Goal: Task Accomplishment & Management: Manage account settings

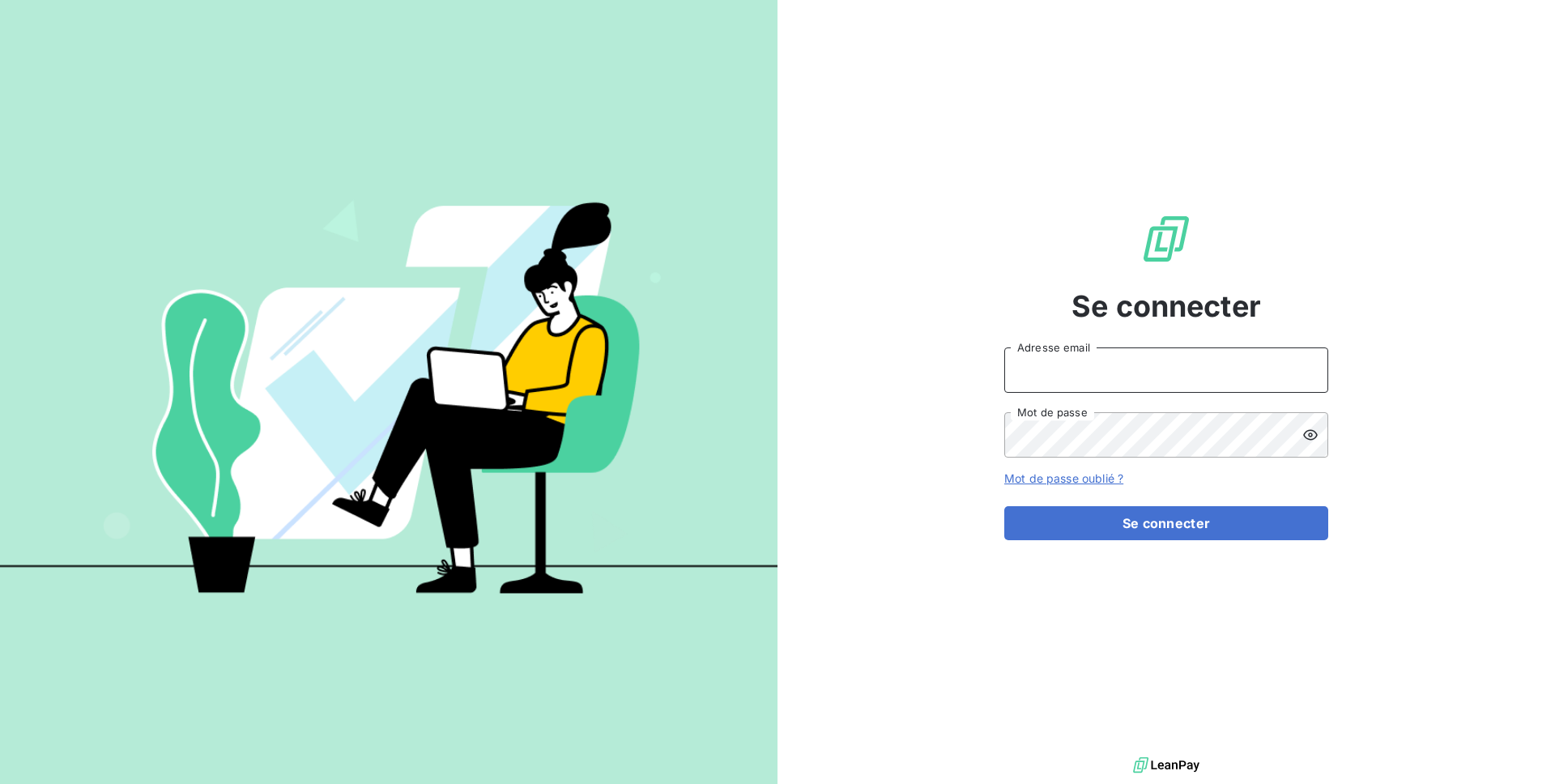
click at [1022, 361] on input "Adresse email" at bounding box center [1166, 370] width 324 height 45
type input "admin@dimco"
click at [1004, 506] on button "Se connecter" at bounding box center [1166, 523] width 324 height 34
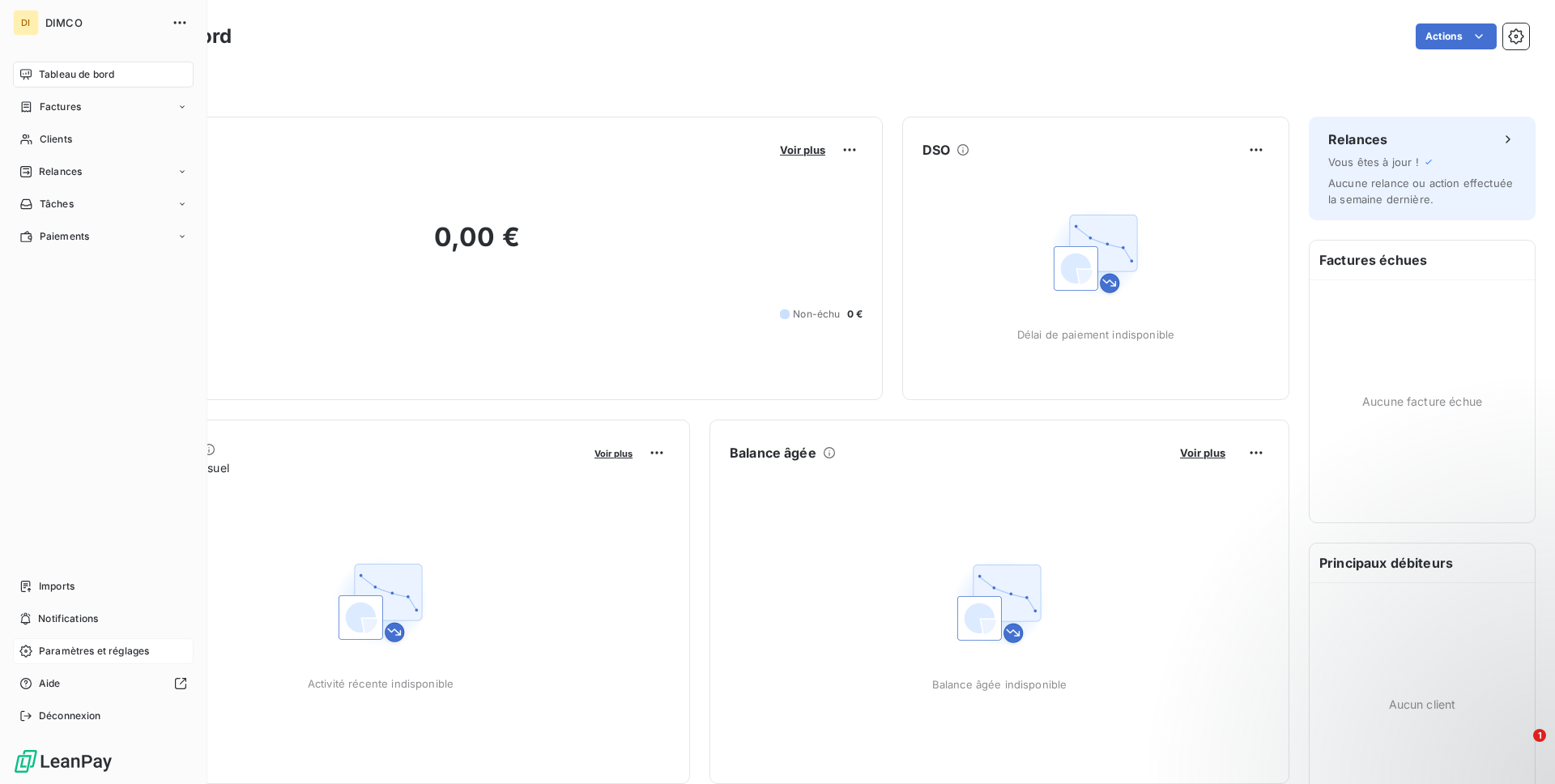
click at [78, 655] on span "Paramètres et réglages" at bounding box center [94, 651] width 110 height 15
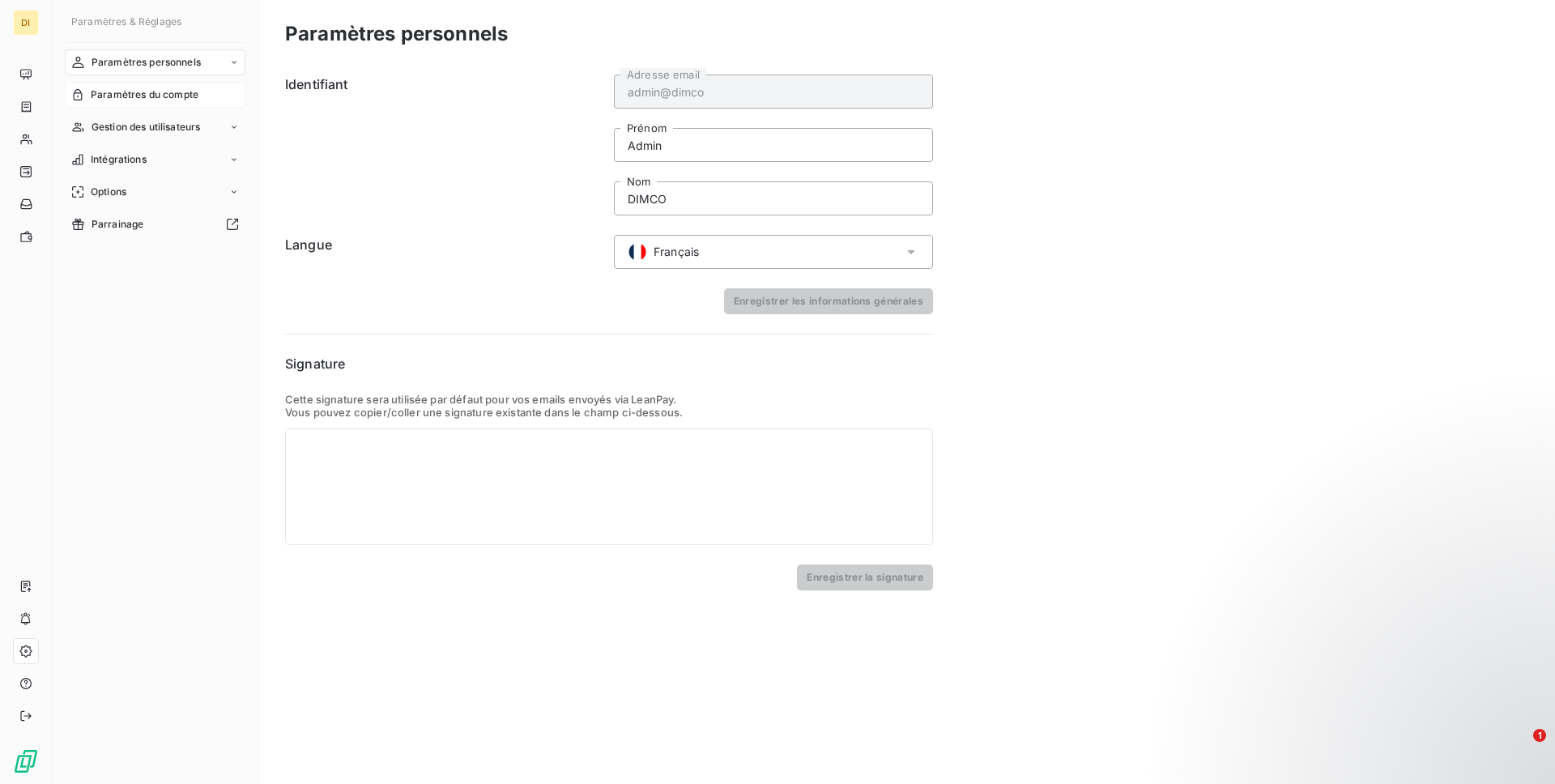
click at [121, 87] on span "Paramètres du compte" at bounding box center [145, 94] width 108 height 15
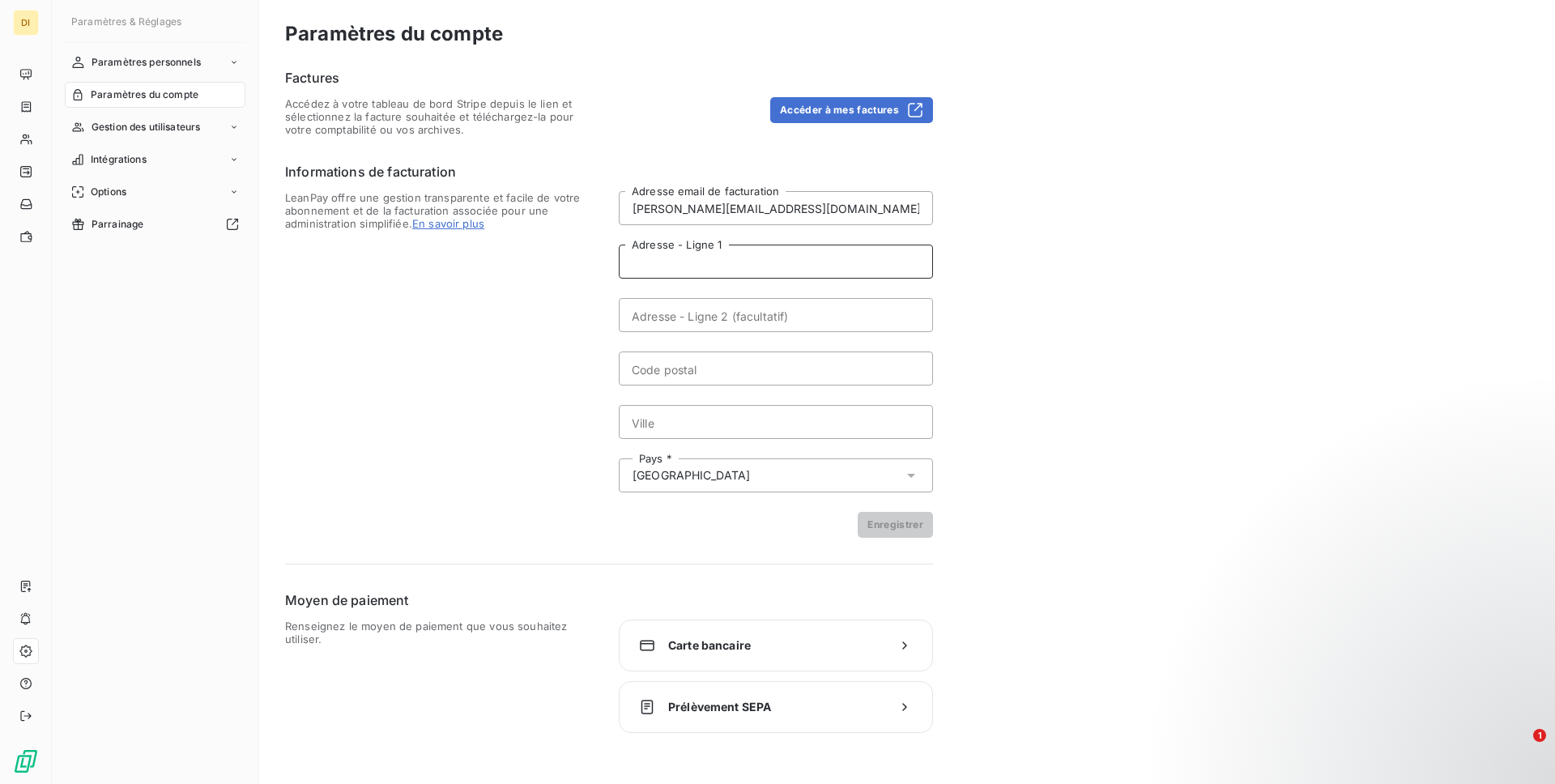
click at [735, 273] on input "Adresse - Ligne 1" at bounding box center [775, 261] width 314 height 34
paste input "VILLENEUVE"
type input "VILLENEUVE"
click at [693, 369] on input "Code postal" at bounding box center [775, 368] width 314 height 34
click at [680, 409] on input "Ville" at bounding box center [775, 422] width 314 height 34
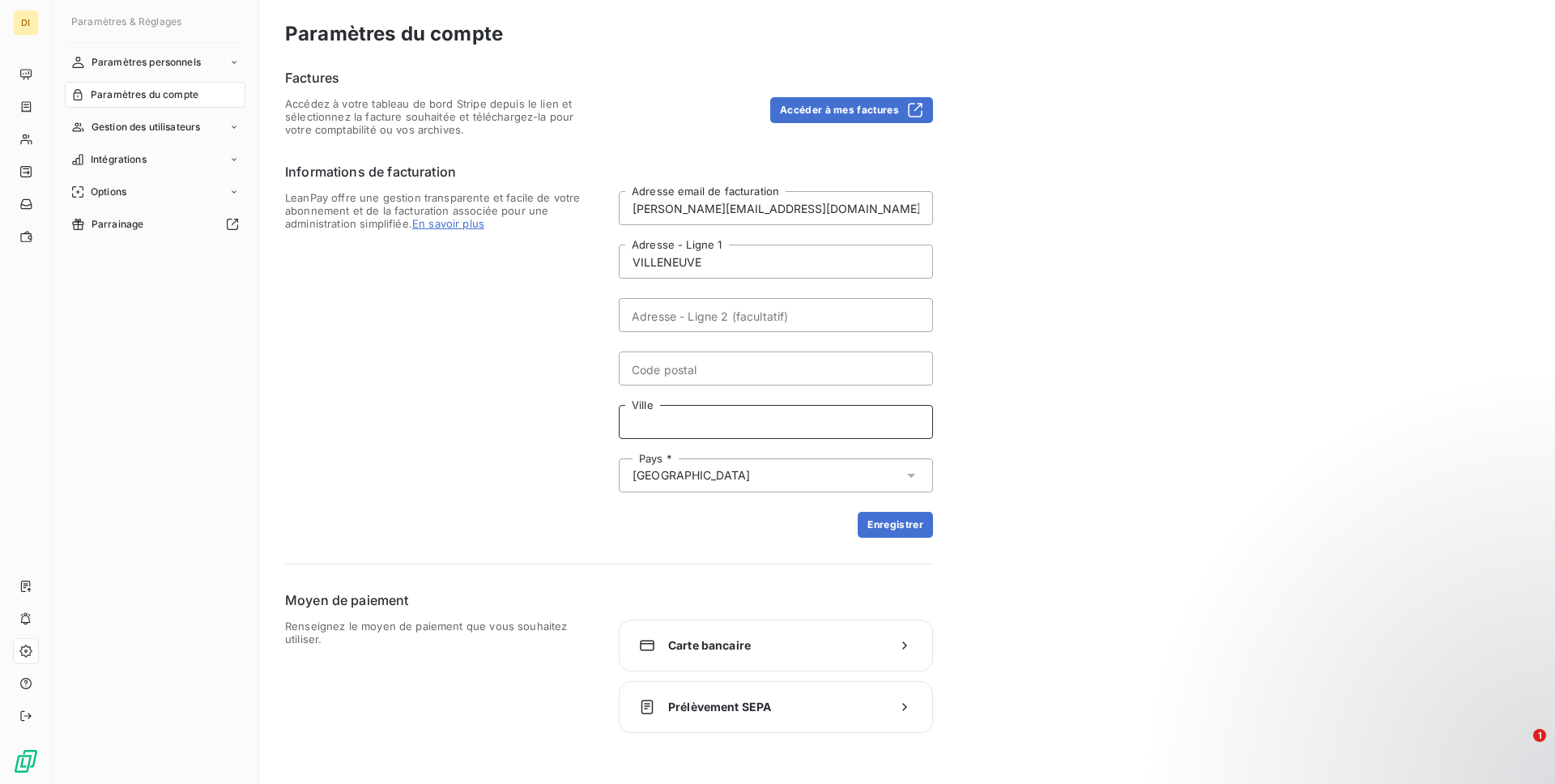
paste input "VILLENEUVE"
type input "VILLENEUVE"
click at [673, 267] on input "VILLENEUVE" at bounding box center [775, 261] width 314 height 34
paste input "ZA LA TRANCHE N5"
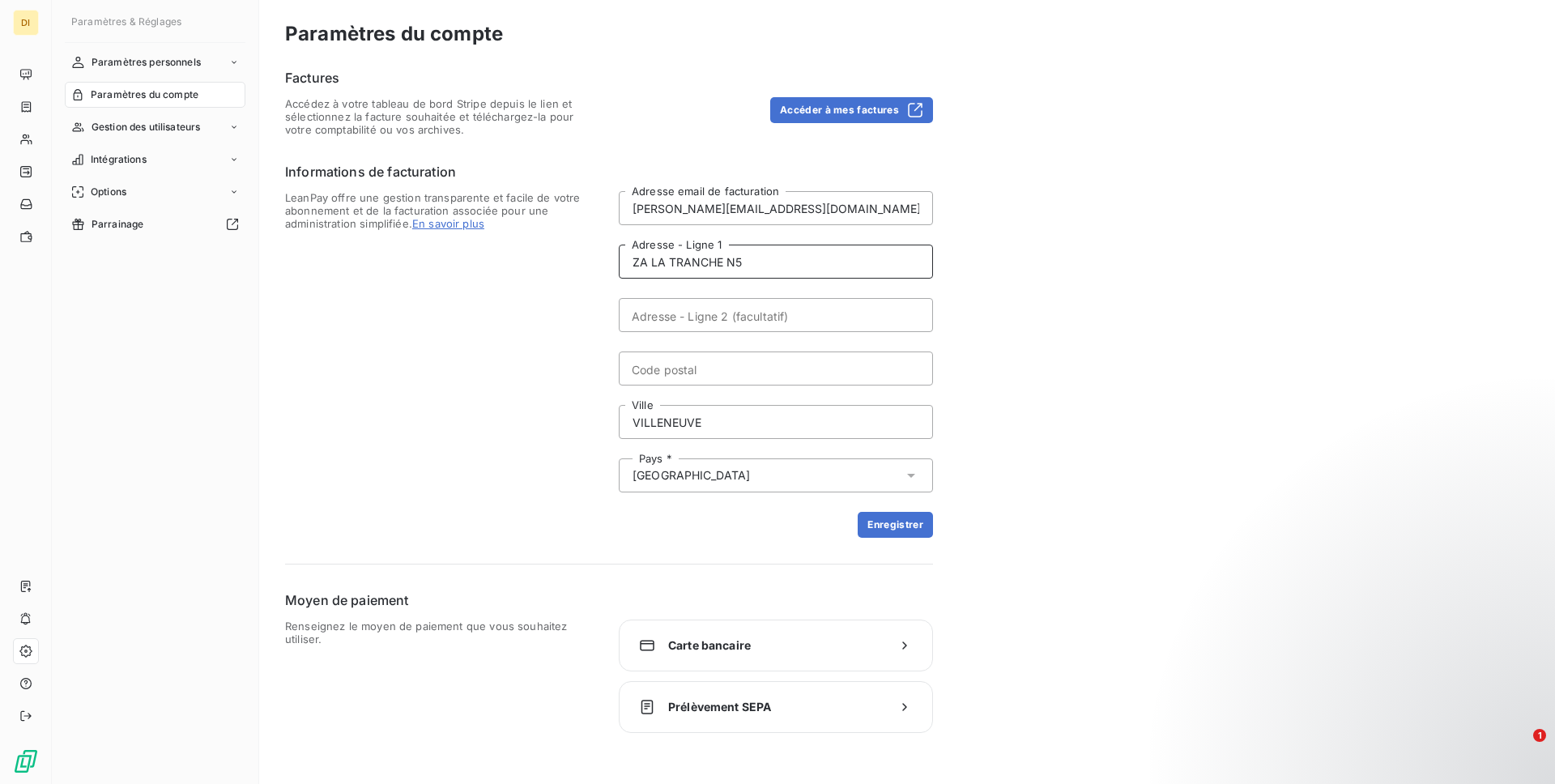
type input "ZA LA TRANCHE N5"
click at [647, 373] on input "Code postal" at bounding box center [775, 368] width 314 height 34
paste input "04180"
type input "04180"
click at [902, 522] on button "Enregistrer" at bounding box center [896, 525] width 75 height 26
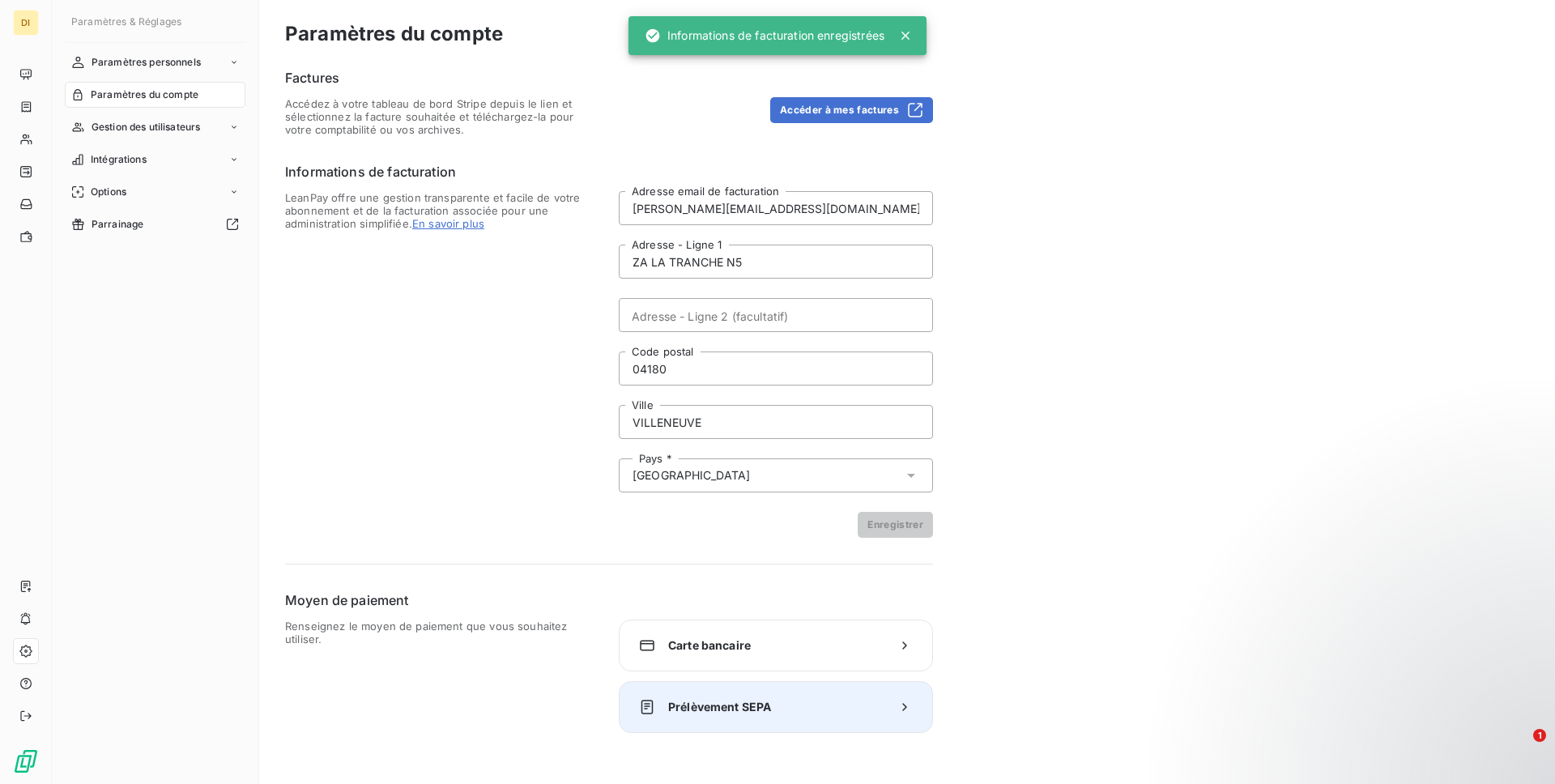
click at [748, 728] on div "Prélèvement SEPA" at bounding box center [775, 707] width 314 height 52
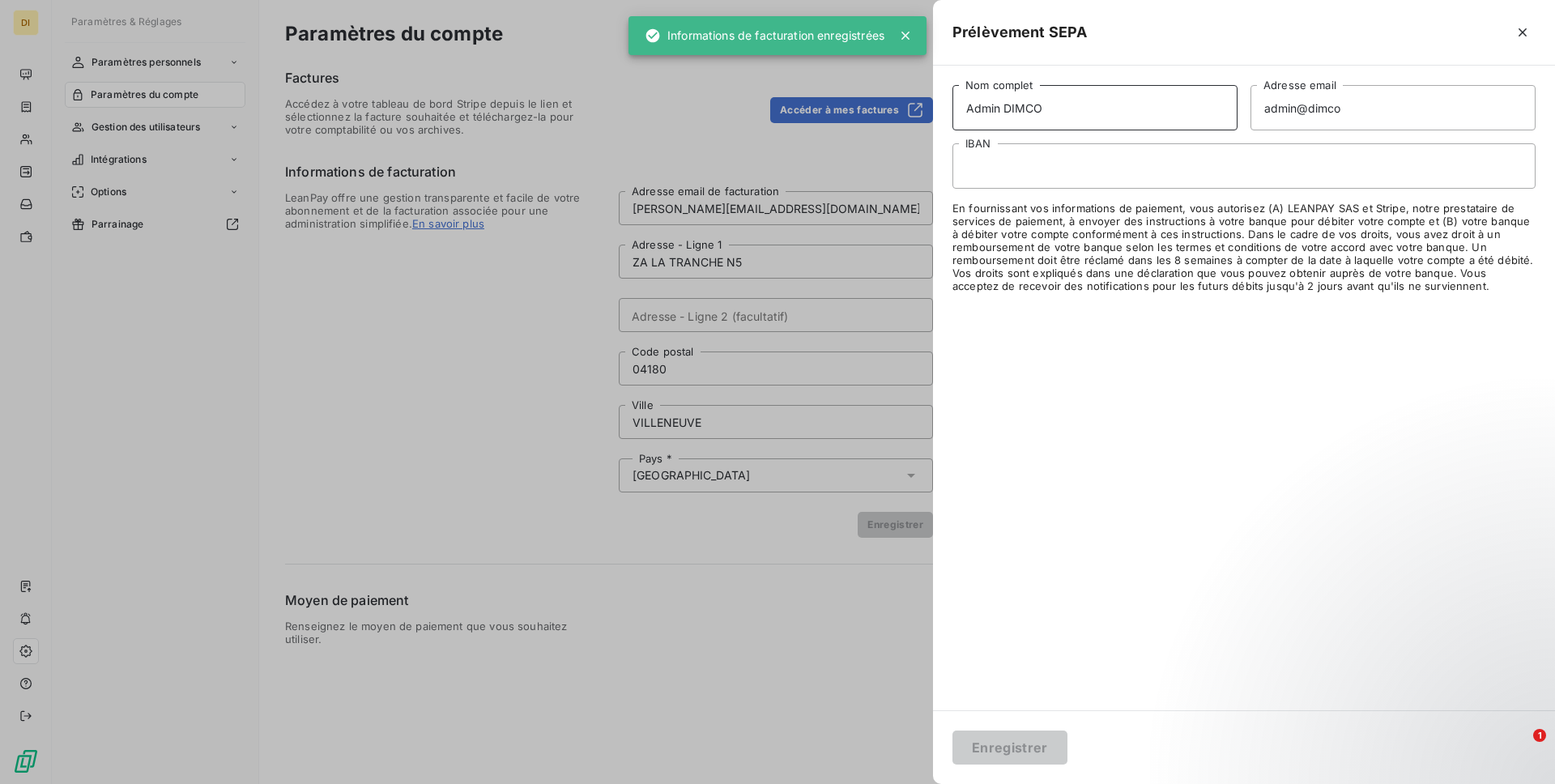
click at [970, 112] on input "Admin DIMCO" at bounding box center [1094, 108] width 285 height 45
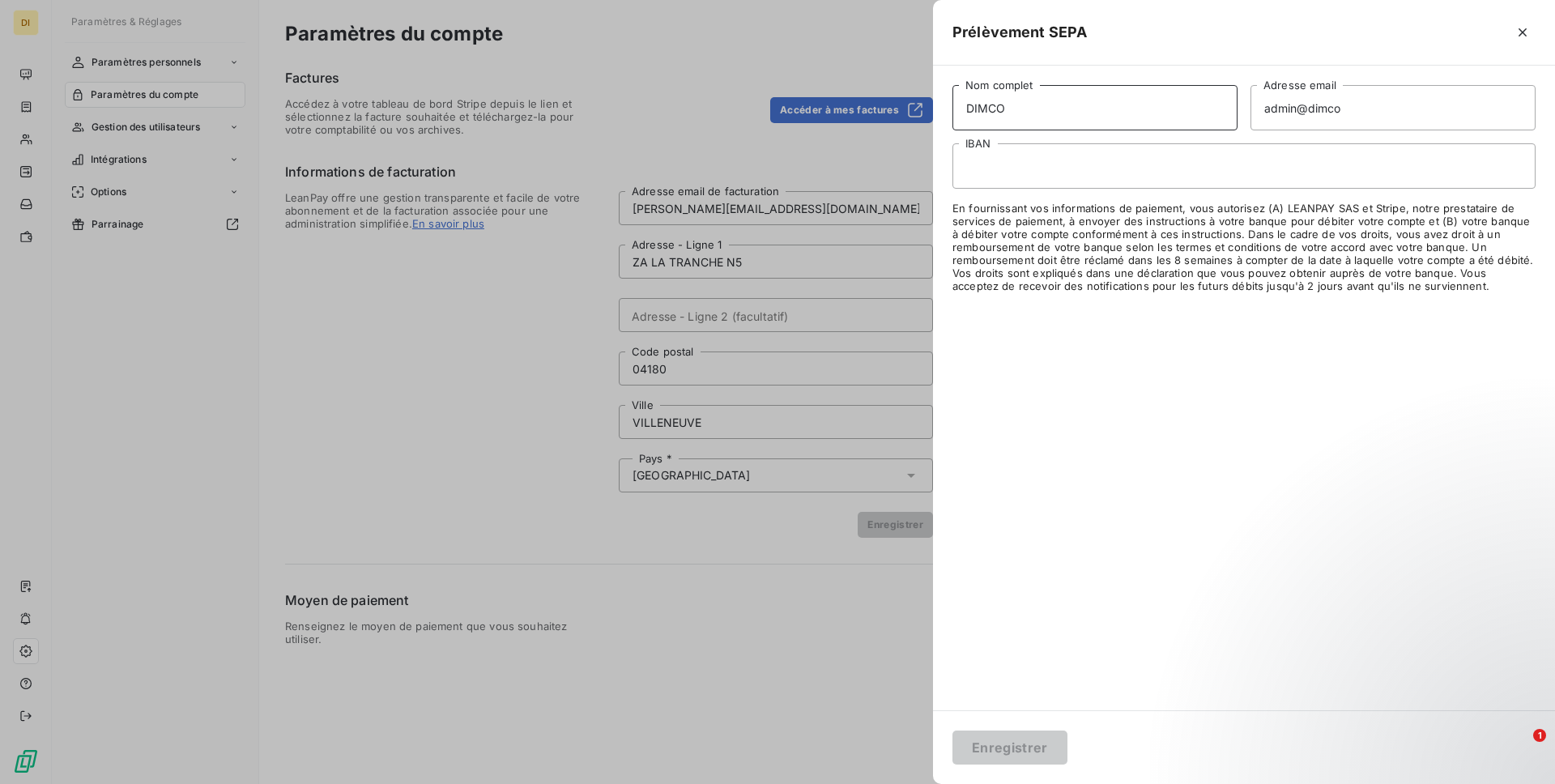
type input "DIMCO"
click at [1336, 104] on input "admin@dimco" at bounding box center [1392, 108] width 285 height 45
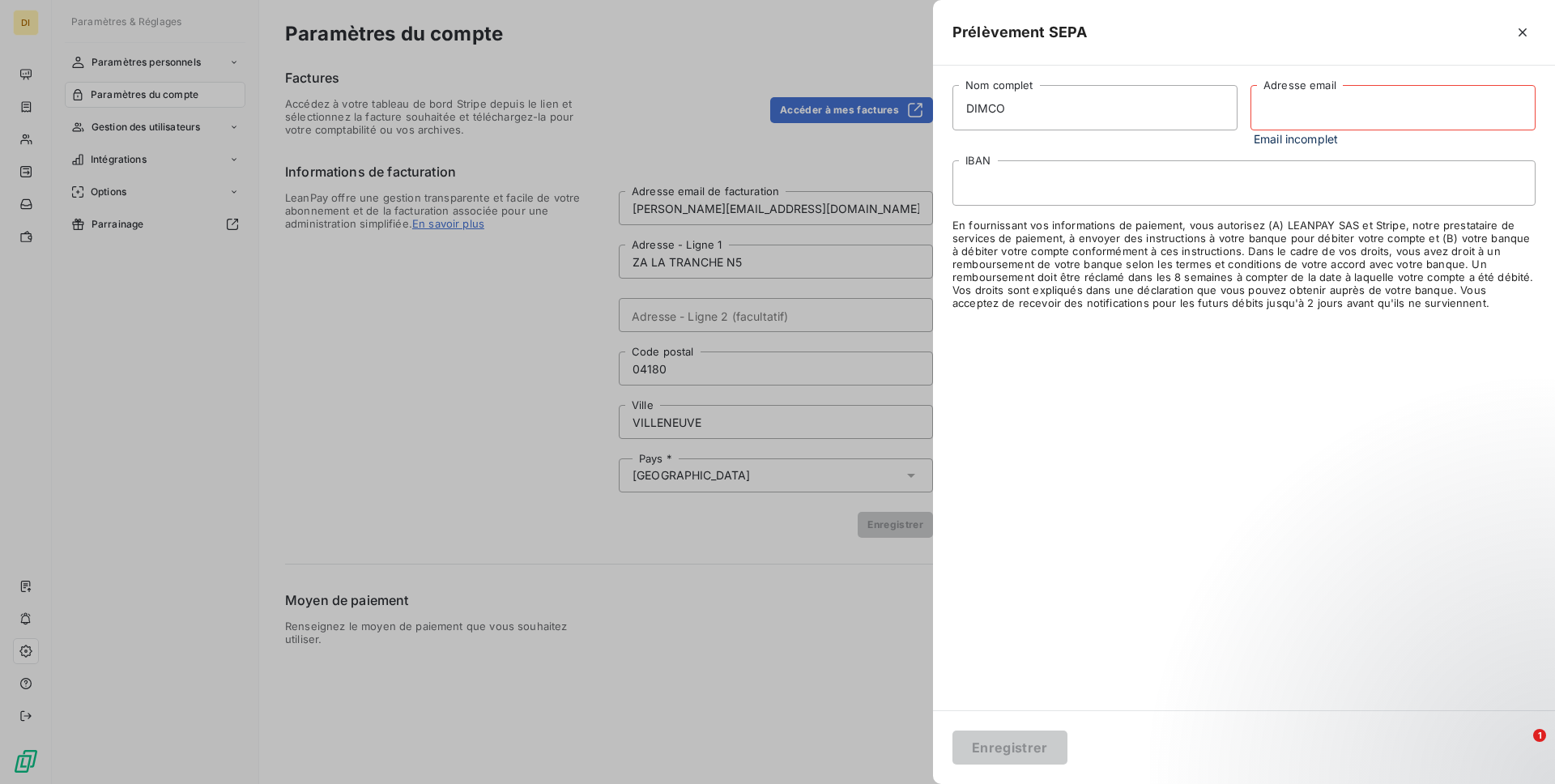
paste input "[PERSON_NAME][EMAIL_ADDRESS][DOMAIN_NAME]"
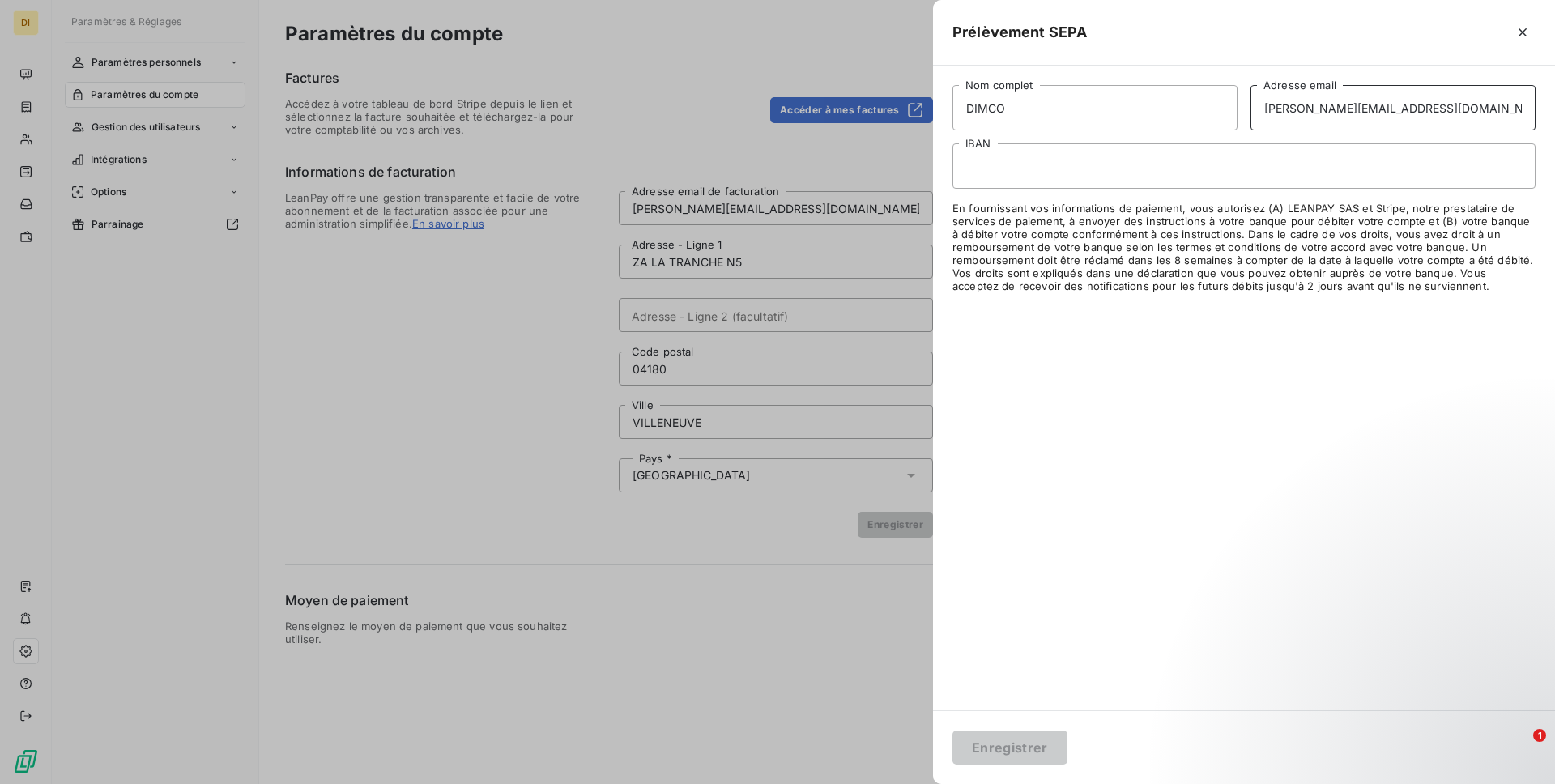
type input "[PERSON_NAME][EMAIL_ADDRESS][DOMAIN_NAME]"
click at [1052, 181] on div at bounding box center [1243, 166] width 583 height 45
click at [1011, 770] on div "Enregistrer" at bounding box center [1244, 747] width 622 height 74
click at [1011, 748] on button "Enregistrer" at bounding box center [1010, 747] width 115 height 34
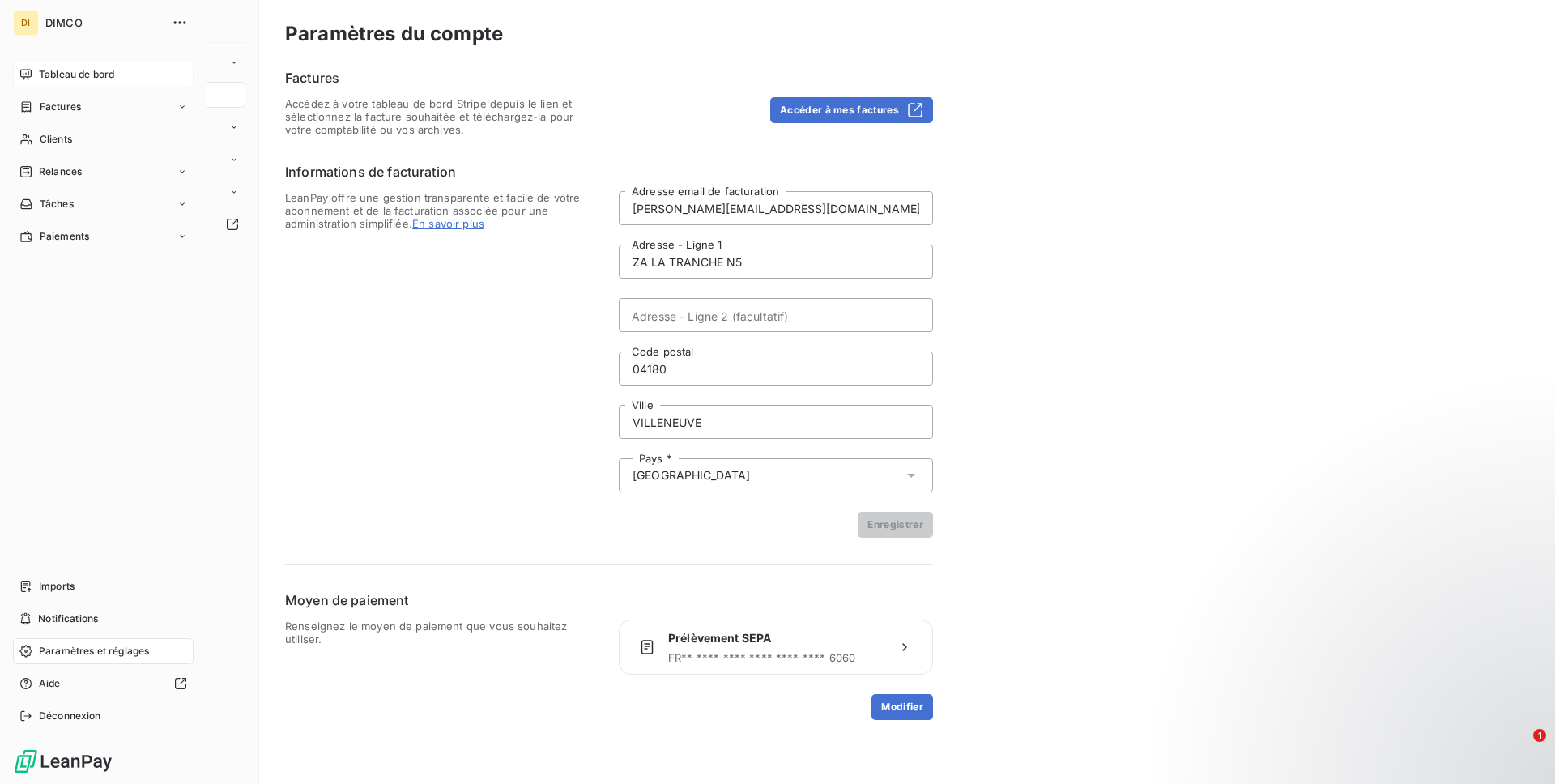
click at [68, 80] on span "Tableau de bord" at bounding box center [77, 74] width 75 height 15
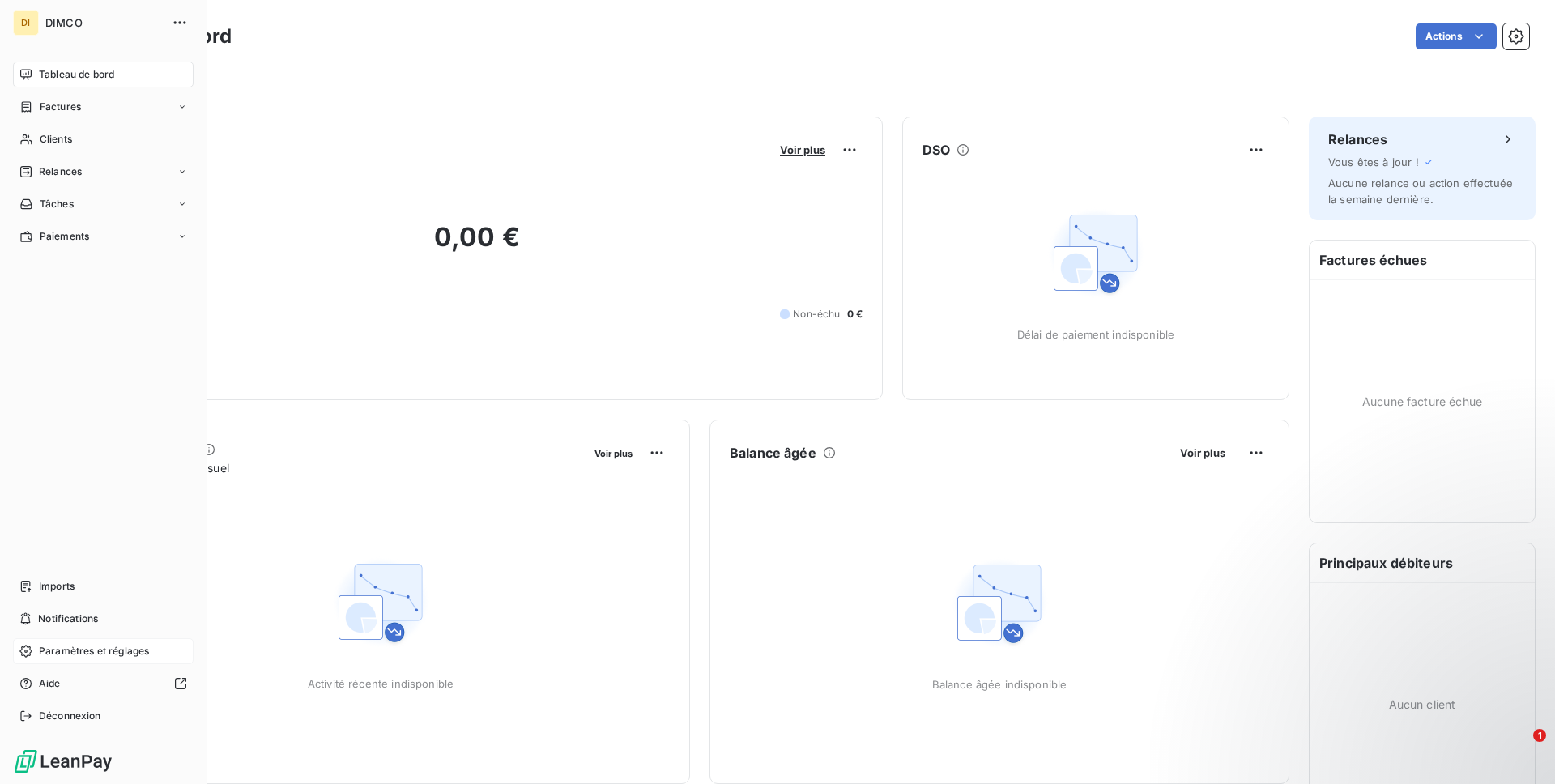
click at [108, 733] on div "DI DIMCO Tableau de bord Factures Clients Relances Tâches Paiements Imports Not…" at bounding box center [104, 392] width 207 height 784
click at [125, 714] on div "Déconnexion" at bounding box center [103, 716] width 180 height 26
